Goal: Transaction & Acquisition: Purchase product/service

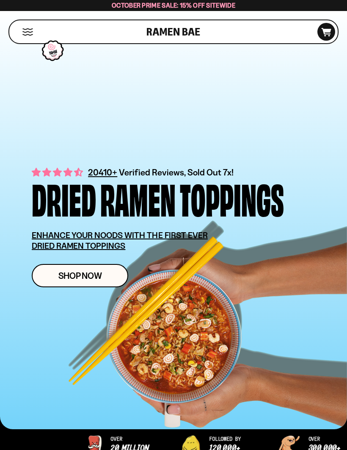
click at [116, 271] on link "Shop Now" at bounding box center [80, 275] width 97 height 23
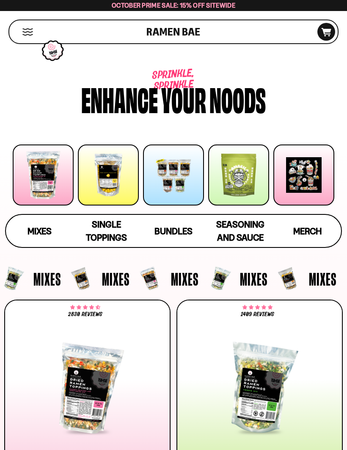
click at [48, 230] on span "Mixes" at bounding box center [40, 231] width 24 height 11
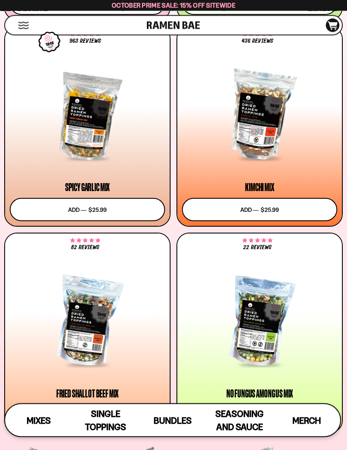
scroll to position [470, 0]
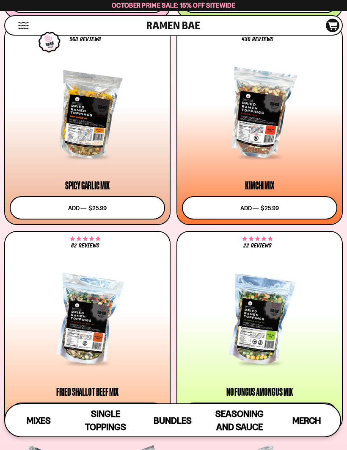
click at [95, 328] on div at bounding box center [87, 320] width 155 height 88
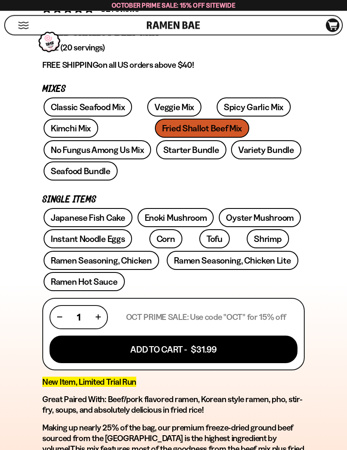
scroll to position [303, 0]
click at [200, 335] on button "Add To Cart - $31.99" at bounding box center [174, 349] width 248 height 28
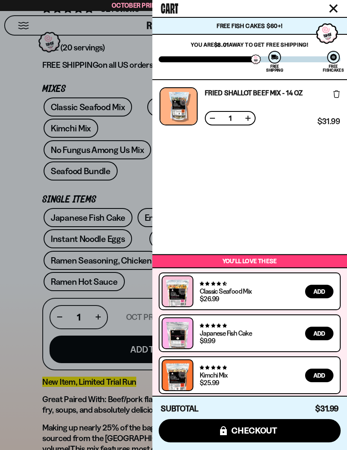
click at [114, 402] on div at bounding box center [173, 225] width 347 height 450
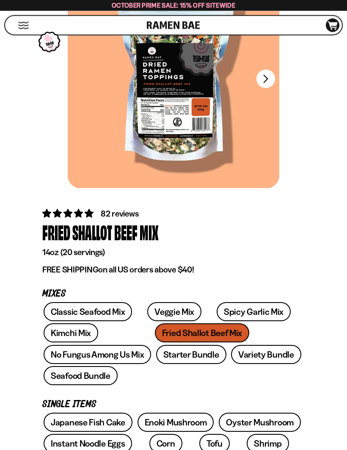
scroll to position [0, 0]
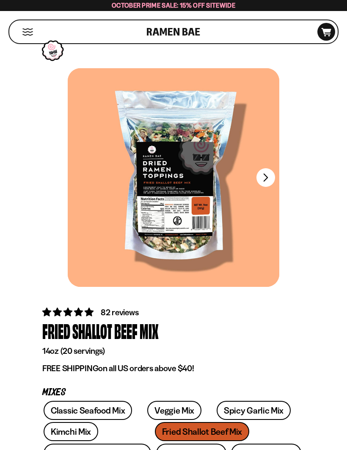
click at [322, 33] on icon "D0381C2F-513E-4F90-8A41-6F0A75DCBAAA" at bounding box center [326, 32] width 23 height 8
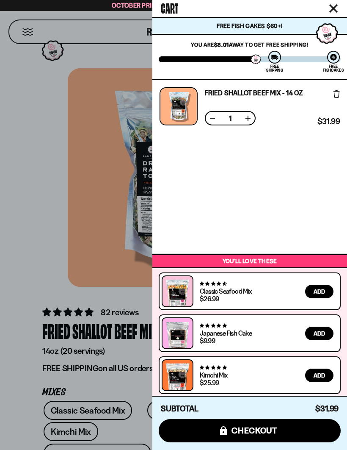
click at [265, 428] on span "checkout" at bounding box center [255, 430] width 46 height 9
